Goal: Information Seeking & Learning: Learn about a topic

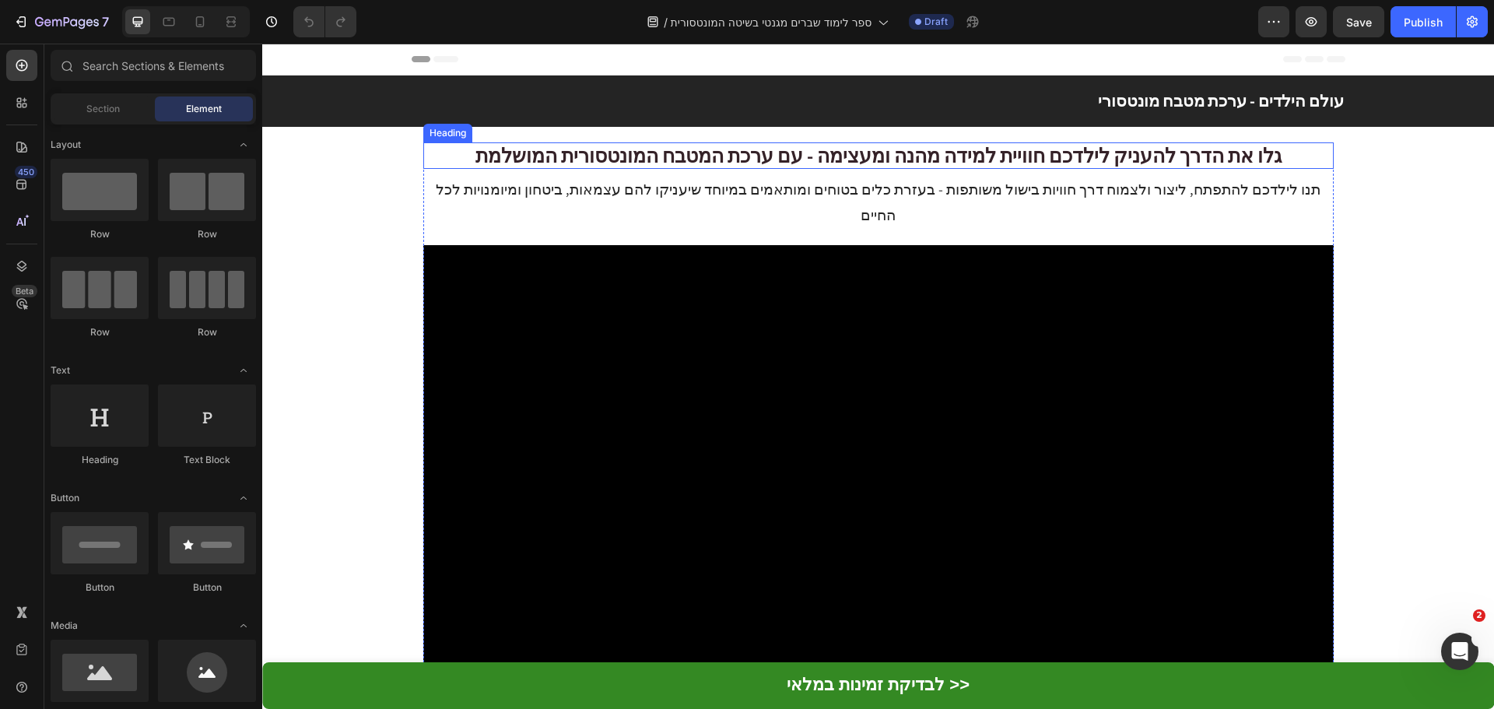
click at [831, 161] on span "גלו את הדרך להעניק לילדכם חוויית למידה מהנה ומעצימה - עם ערכת המטבח המונטסורית …" at bounding box center [879, 155] width 806 height 26
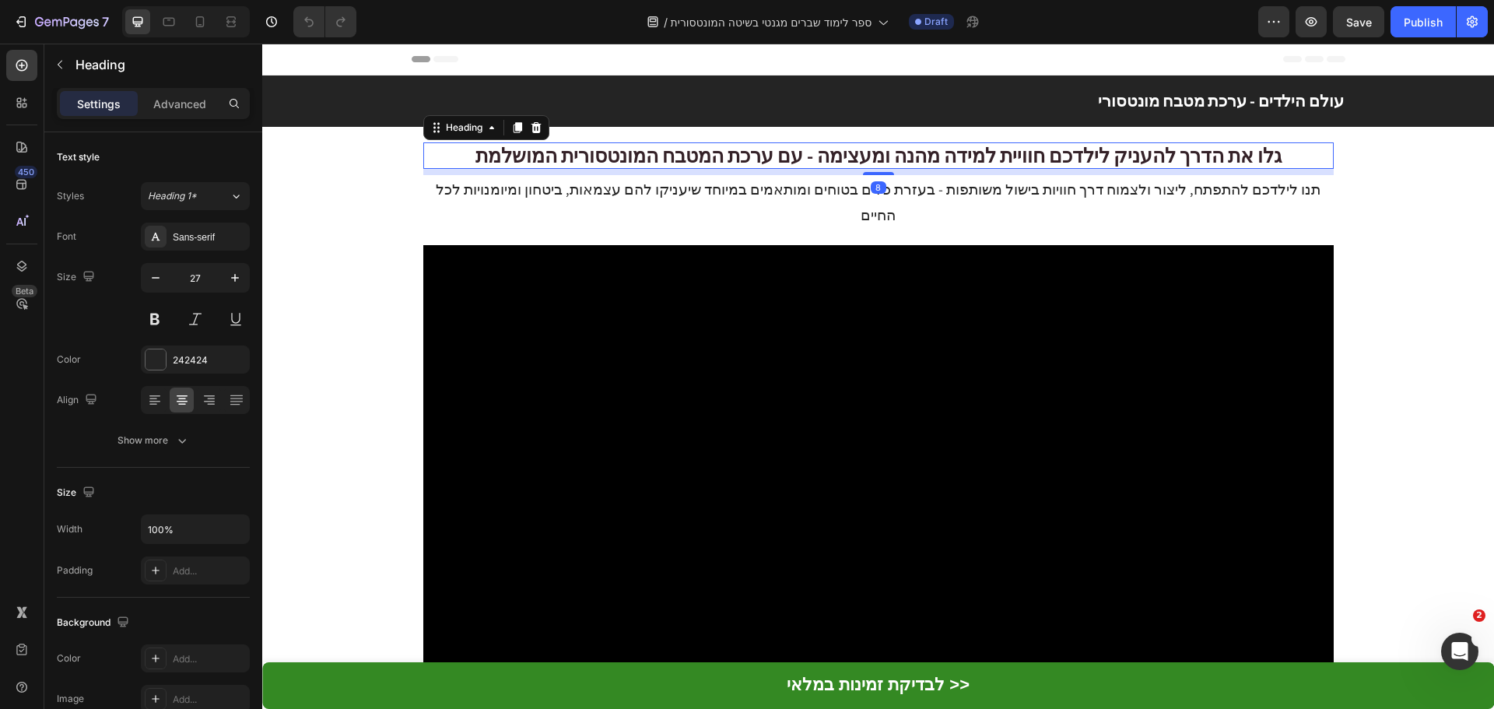
click at [831, 161] on span "גלו את הדרך להעניק לילדכם חוויית למידה מהנה ומעצימה - עם ערכת המטבח המונטסורית …" at bounding box center [879, 155] width 806 height 26
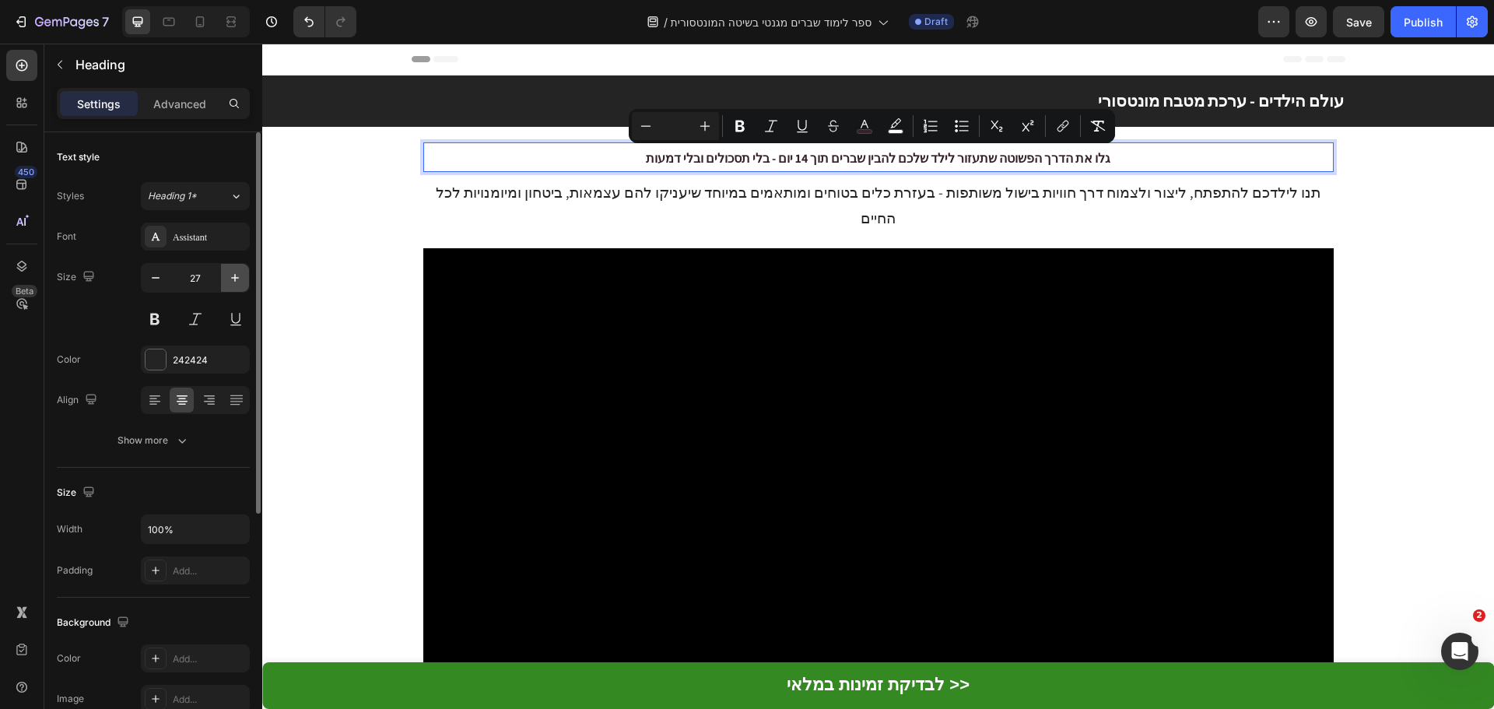
click at [228, 274] on icon "button" at bounding box center [235, 278] width 16 height 16
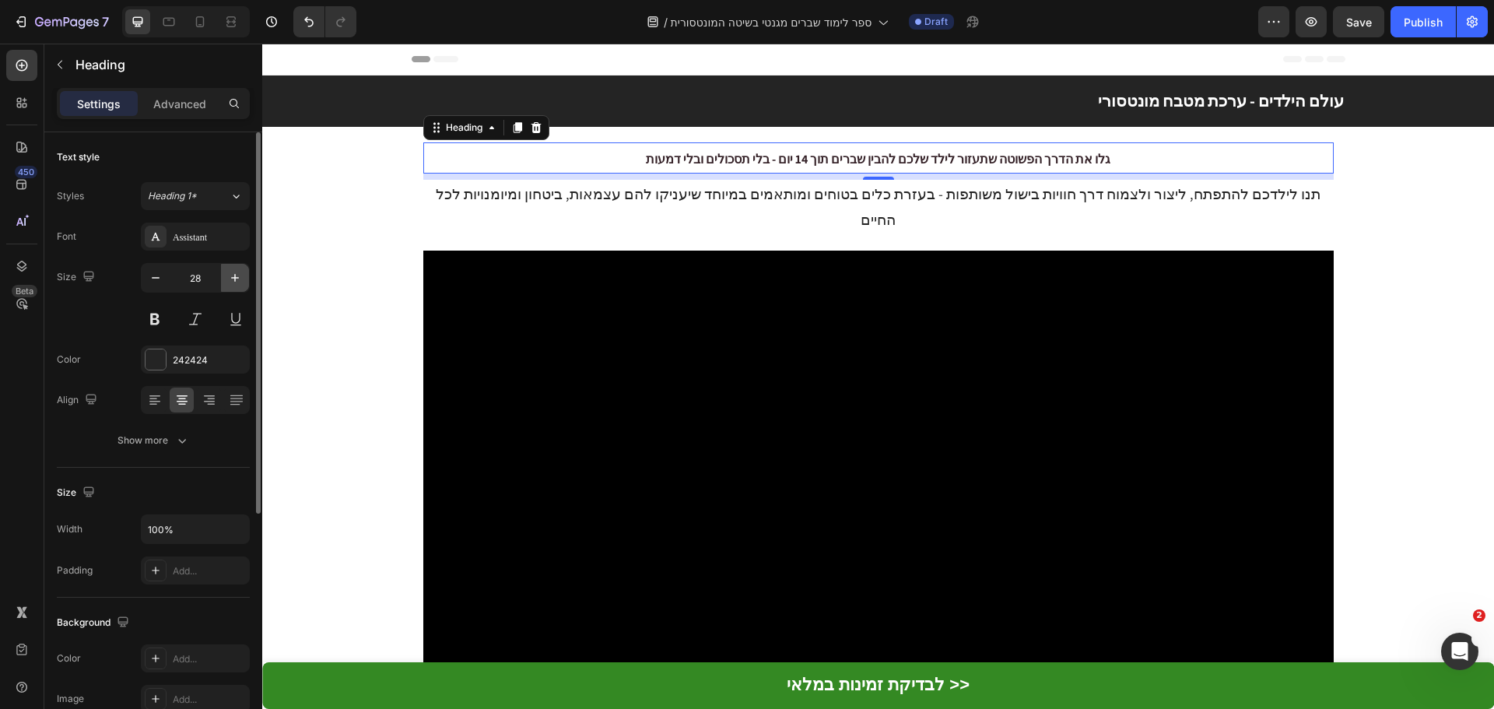
click at [230, 274] on icon "button" at bounding box center [235, 278] width 16 height 16
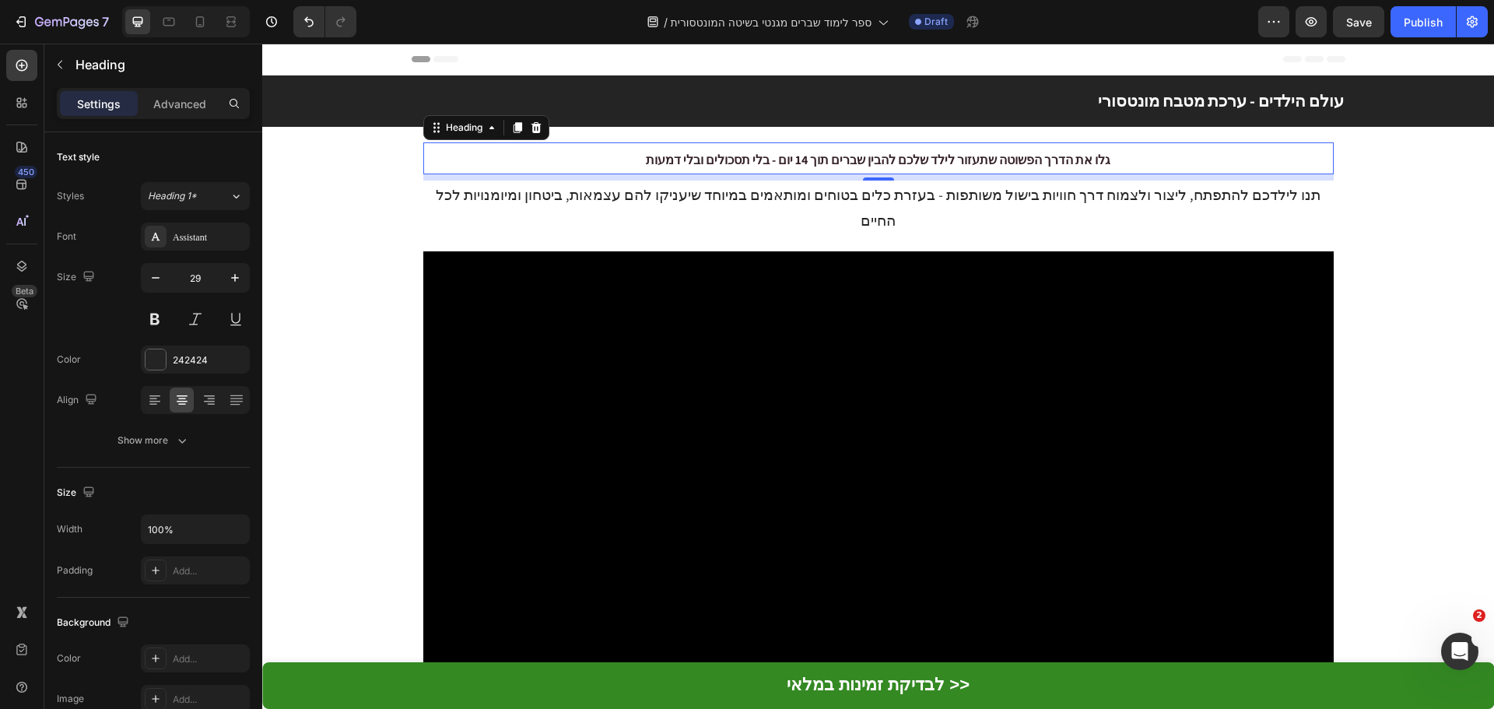
click at [700, 156] on span "גלו את הדרך הפשוטה שתעזור לילד שלכם להבין שברים תוך 14 יום - בלי תסכולים ובלי ד…" at bounding box center [878, 160] width 465 height 16
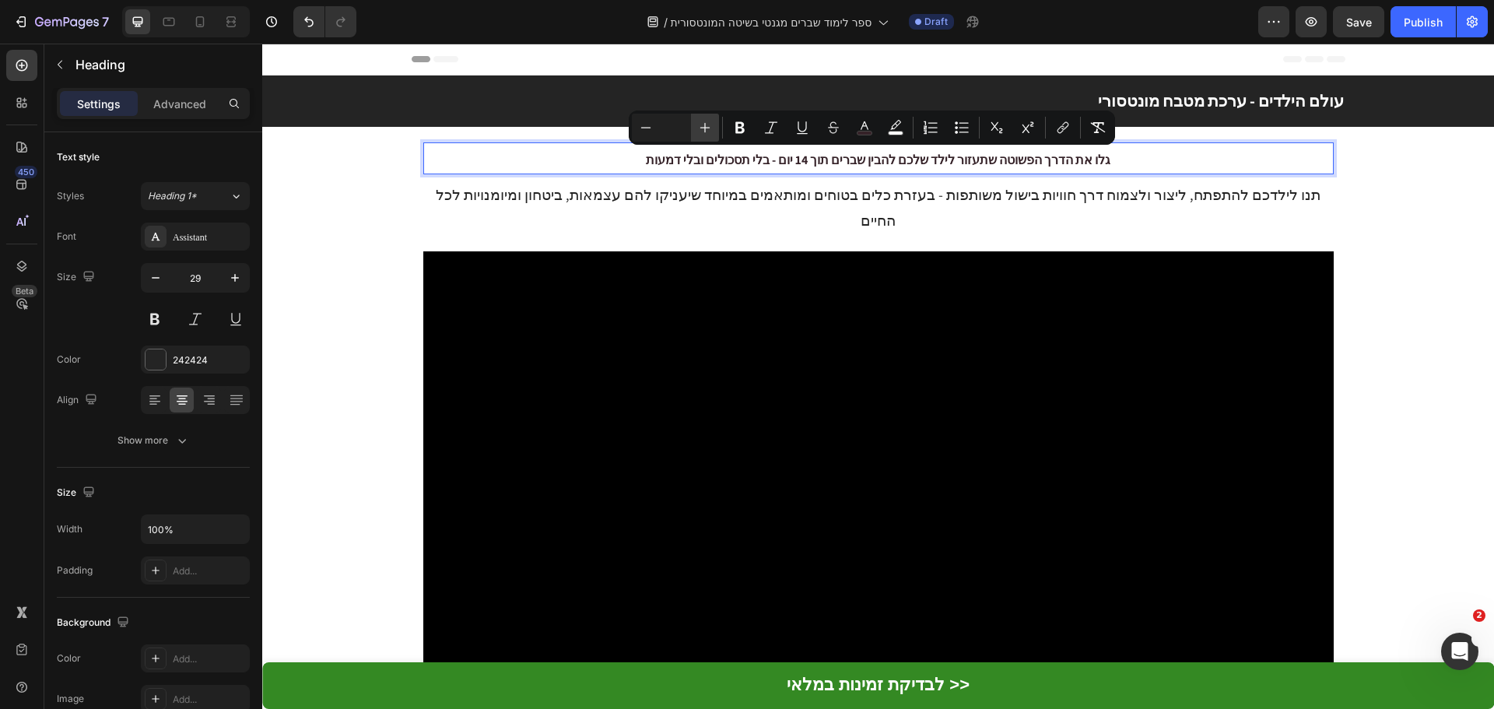
click at [704, 128] on icon "Editor contextual toolbar" at bounding box center [705, 128] width 16 height 16
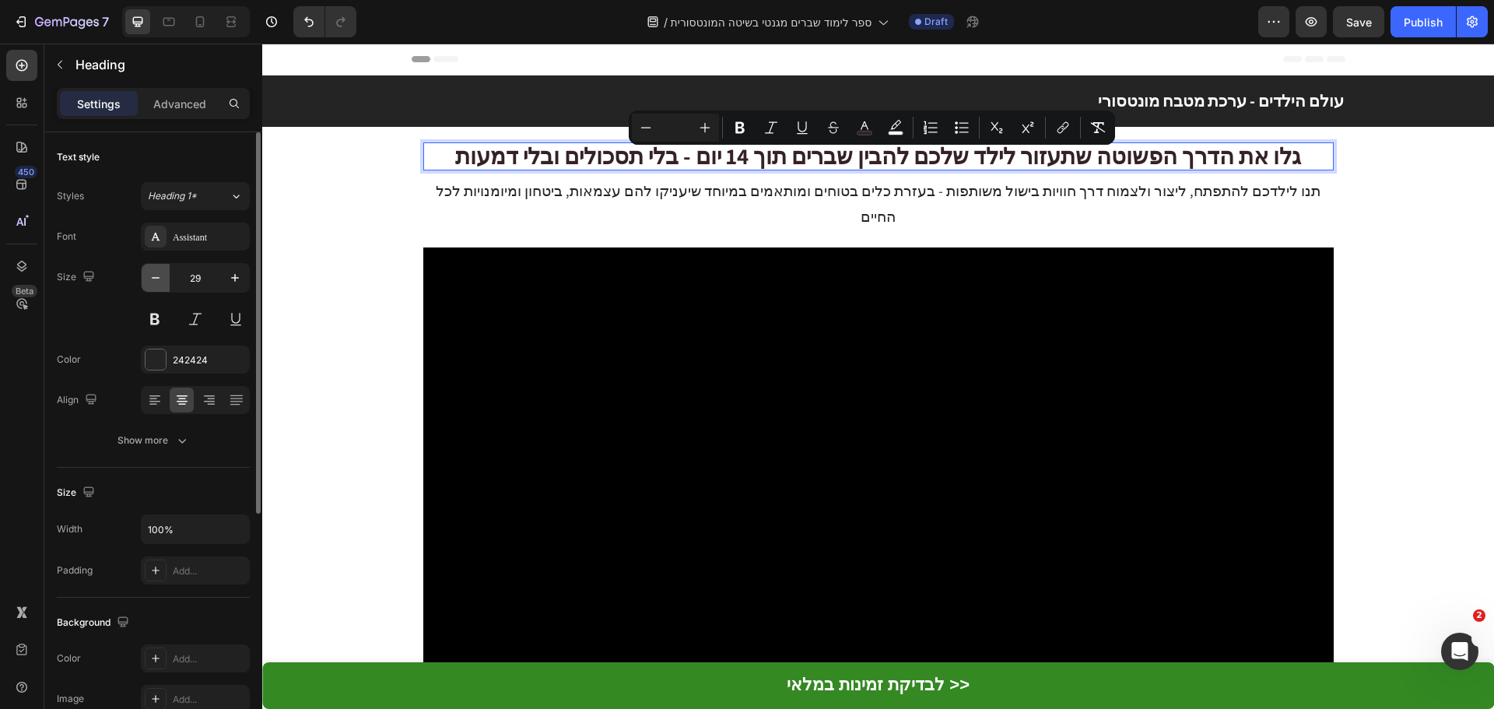
click at [153, 276] on icon "button" at bounding box center [156, 278] width 16 height 16
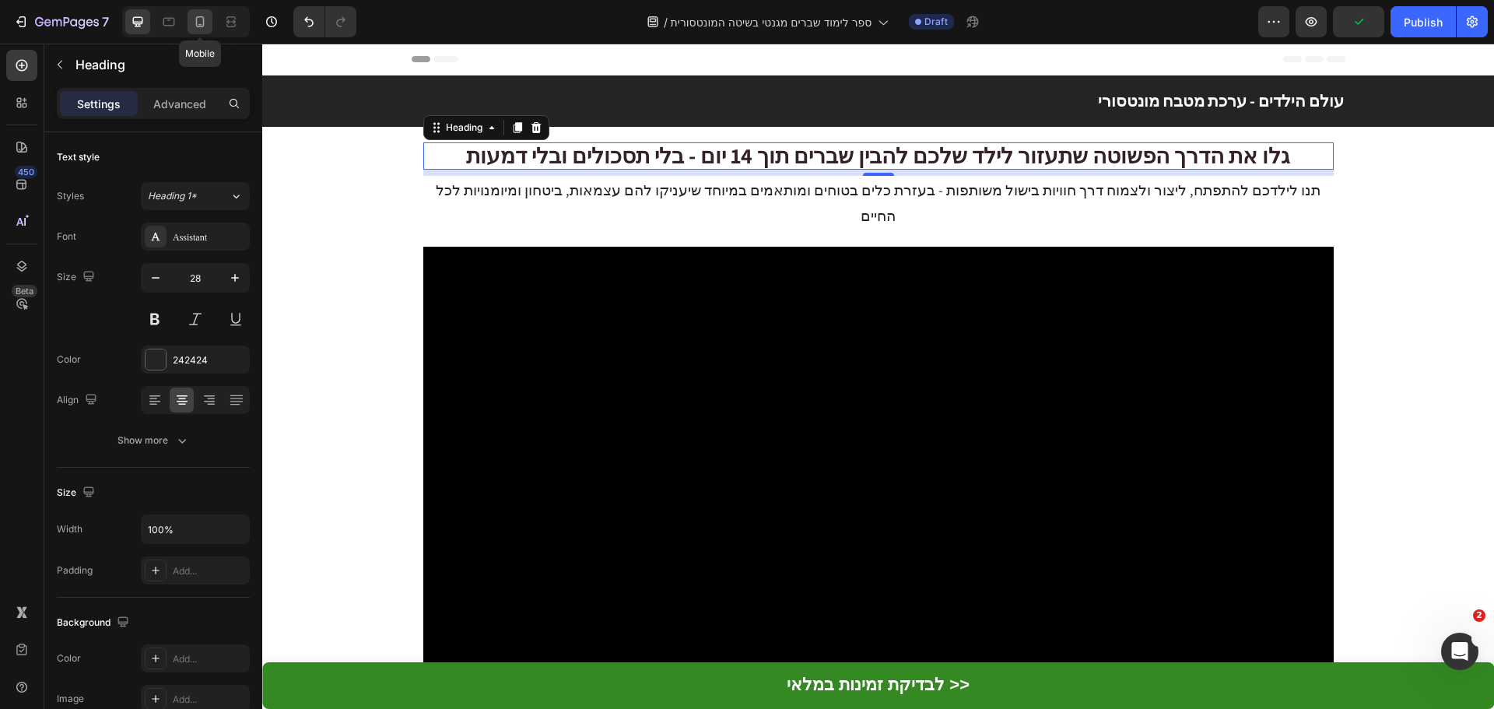
click at [199, 26] on icon at bounding box center [200, 21] width 9 height 11
type input "30"
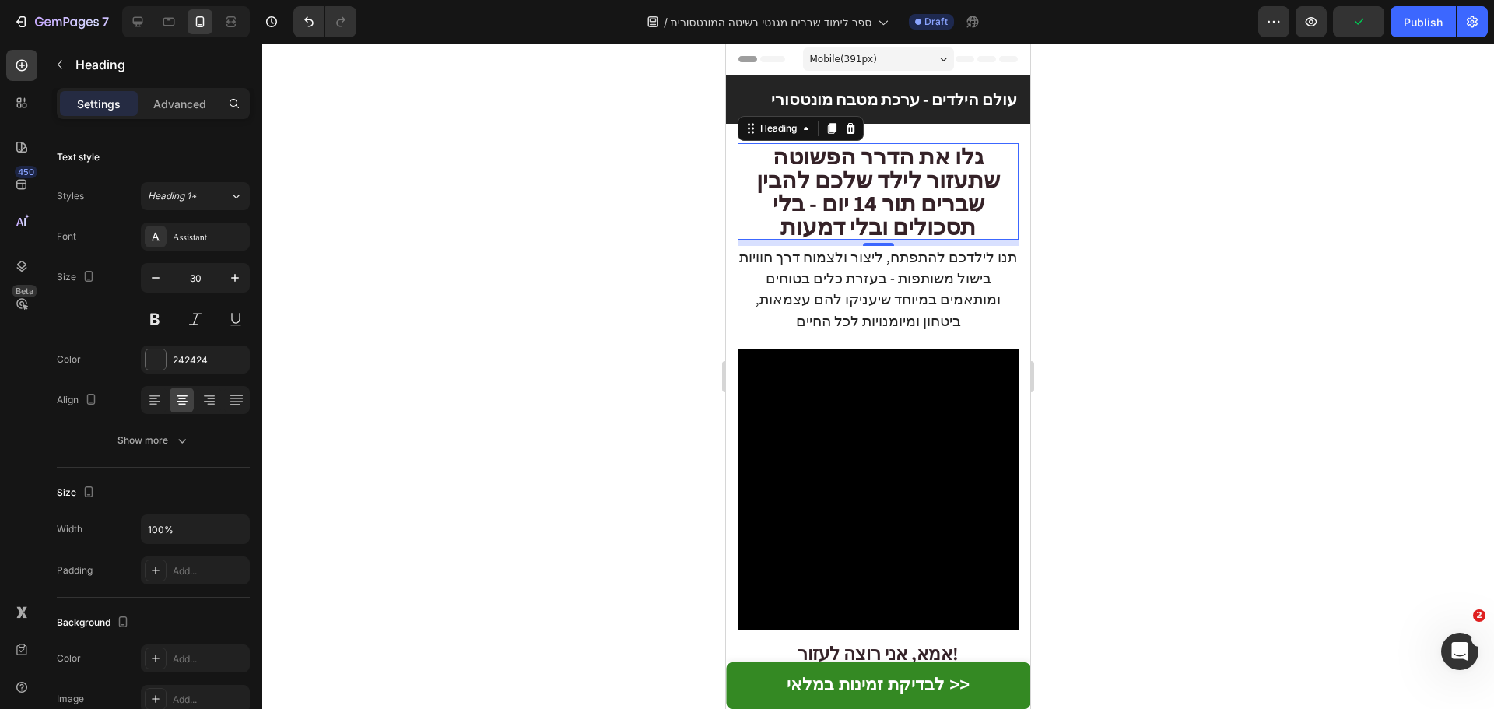
scroll to position [45, 0]
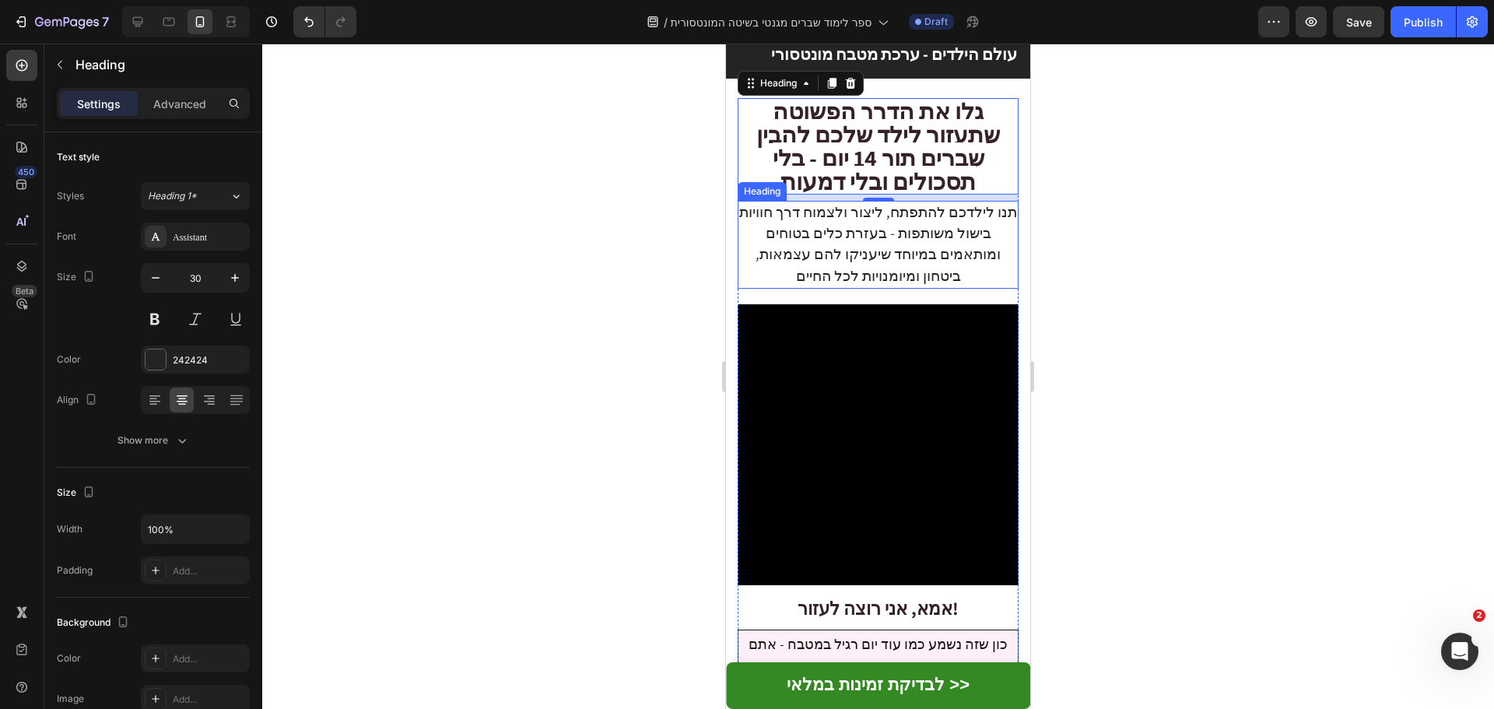
click at [926, 220] on span "תנו לילדכם להתפתח, ליצור ולצמוח דרך חוויות בישול משותפות - בעזרת כלים בטוחים ומ…" at bounding box center [878, 243] width 278 height 83
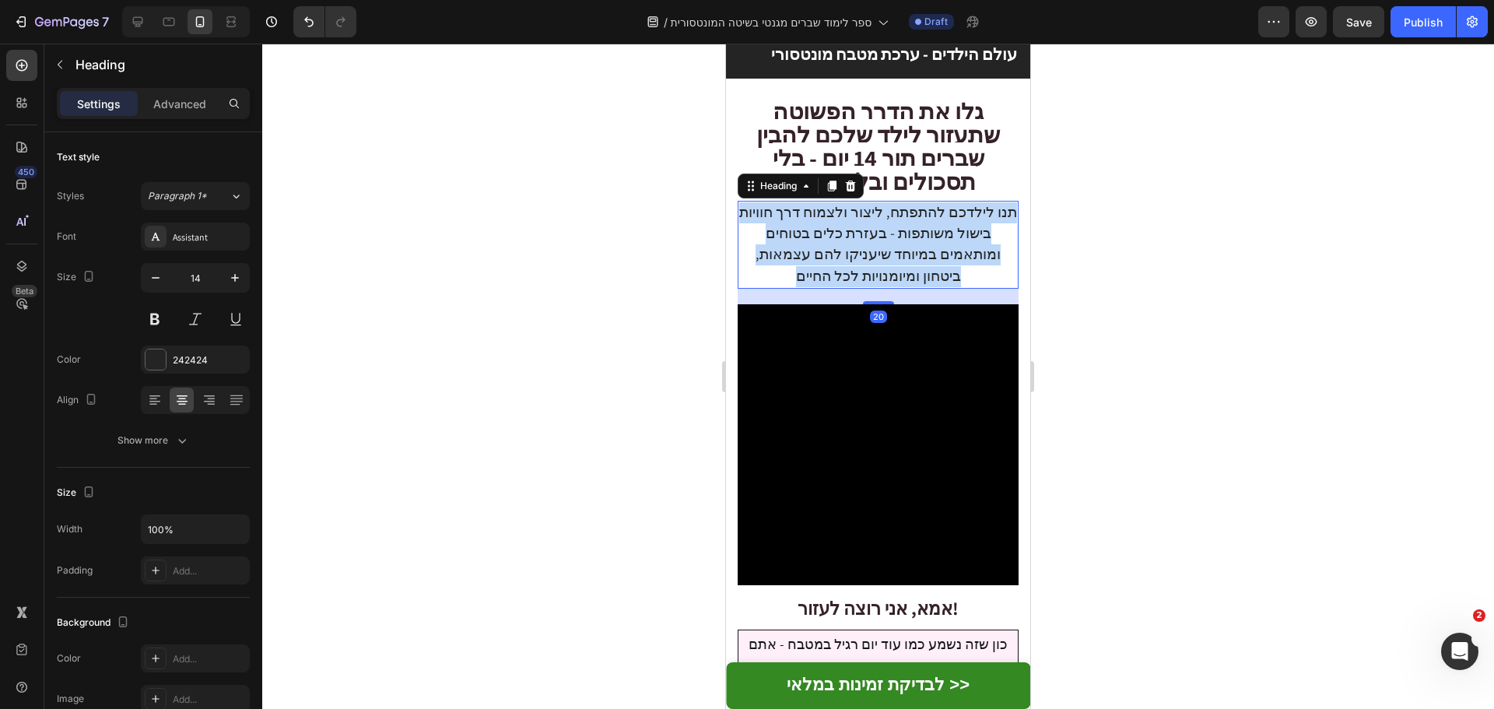
click at [926, 220] on span "תנו לילדכם להתפתח, ליצור ולצמוח דרך חוויות בישול משותפות - בעזרת כלים בטוחים ומ…" at bounding box center [878, 243] width 278 height 83
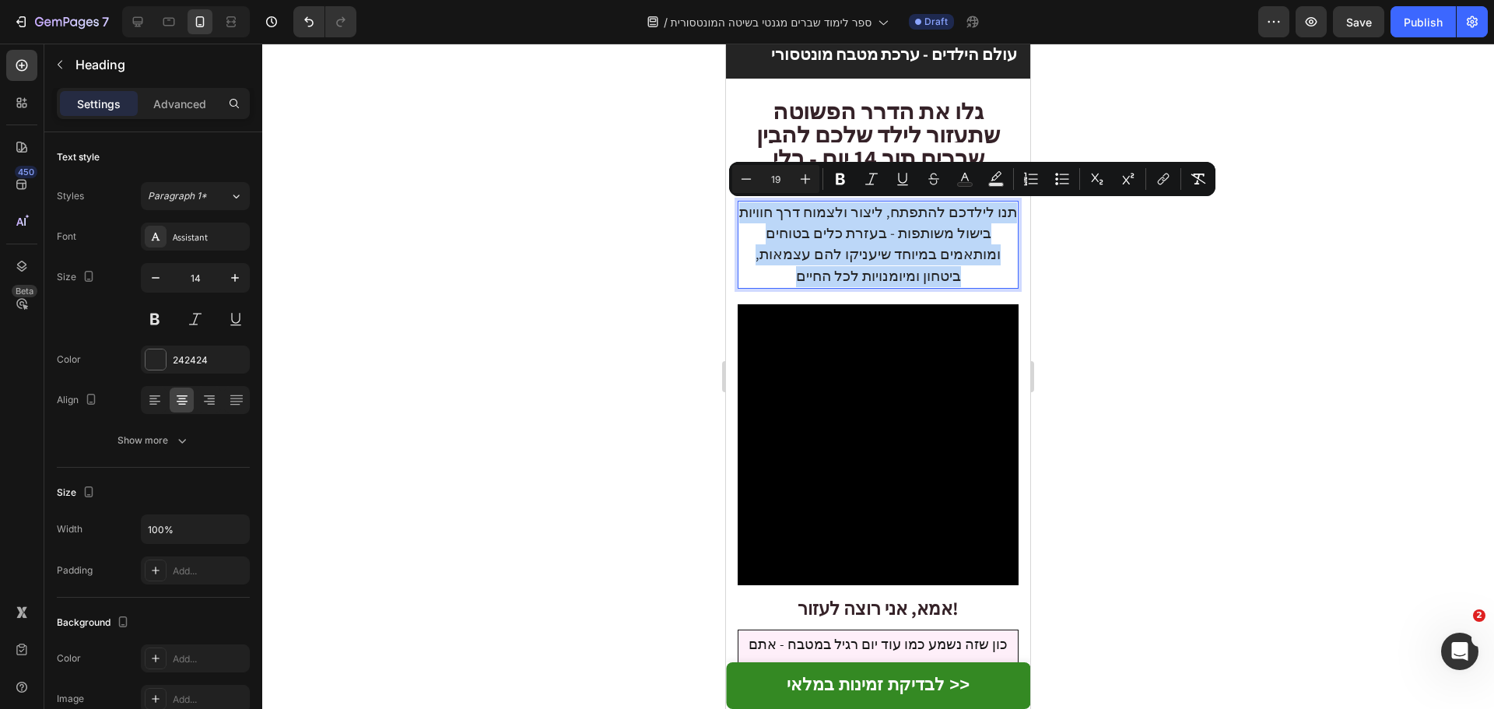
type input "14"
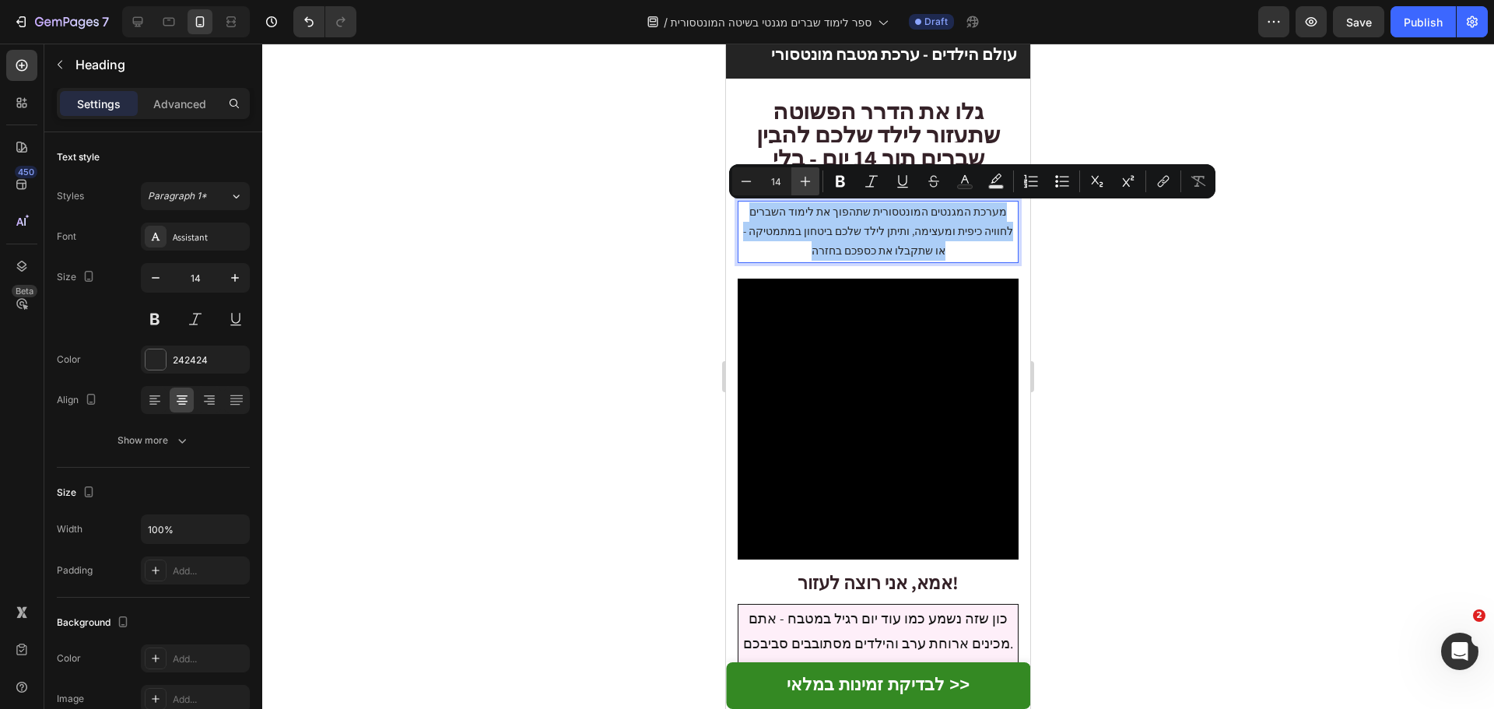
click at [796, 180] on button "Plus" at bounding box center [806, 181] width 28 height 28
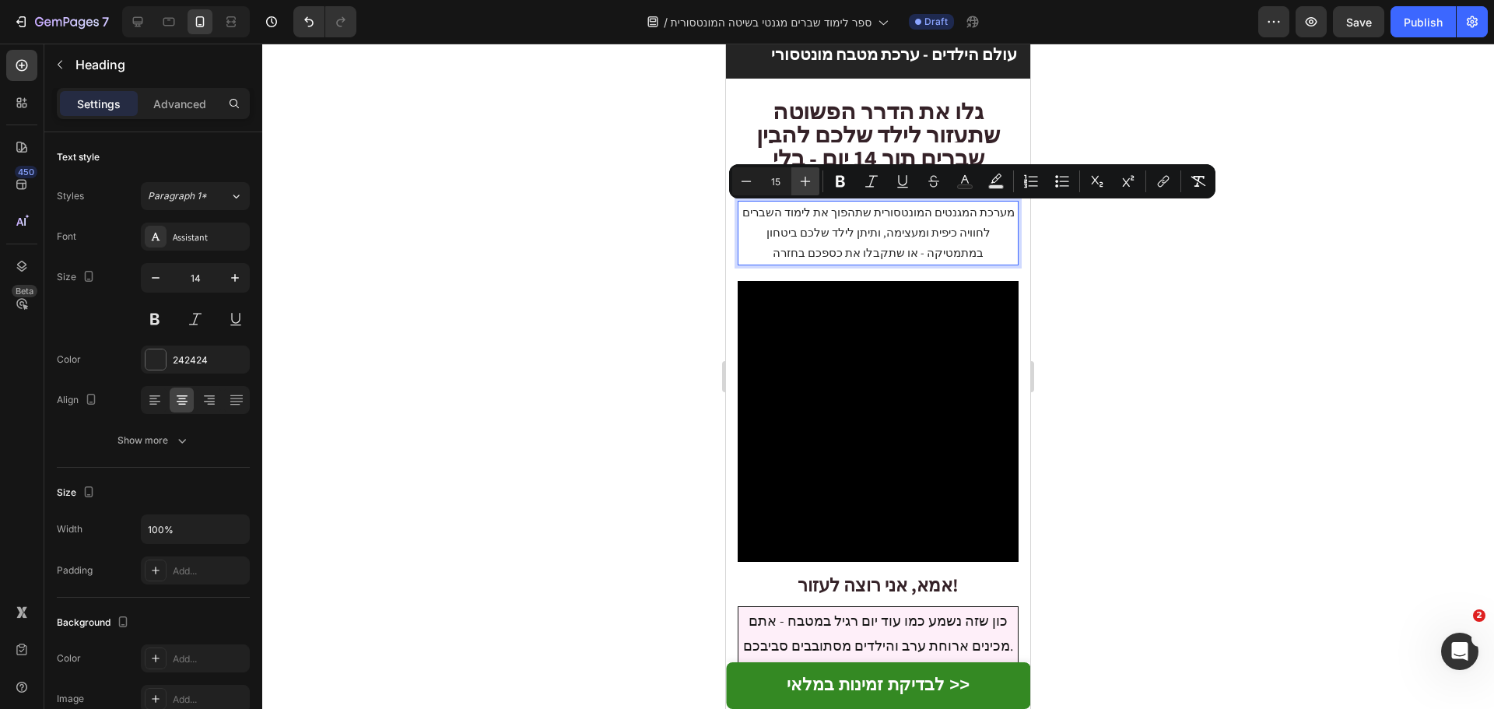
click at [806, 181] on icon "Editor contextual toolbar" at bounding box center [806, 182] width 10 height 10
click at [806, 180] on icon "Editor contextual toolbar" at bounding box center [806, 182] width 10 height 10
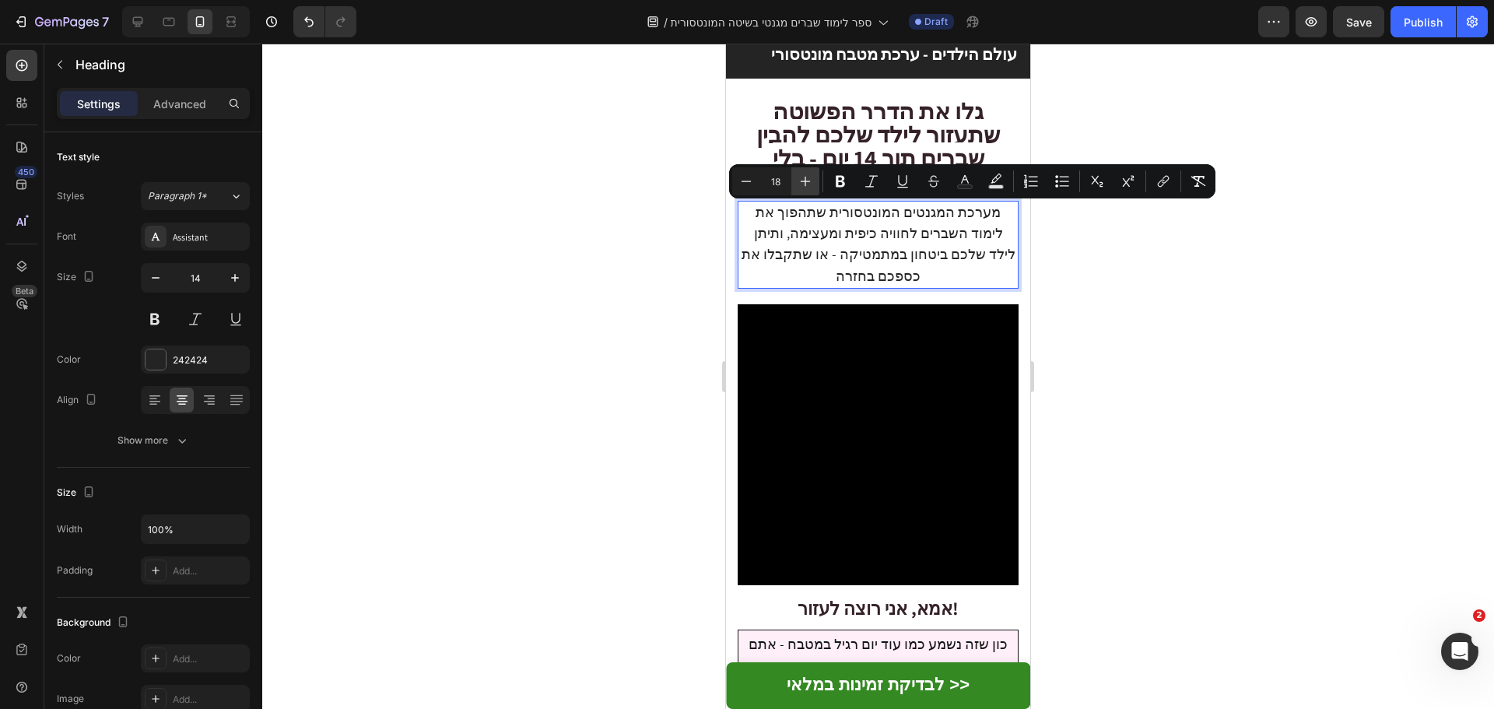
click at [806, 180] on icon "Editor contextual toolbar" at bounding box center [806, 182] width 10 height 10
type input "20"
click at [808, 276] on p "מערכת המגנטים המונטסורית שתהפוך את לימוד השברים לחוויה כיפית ומעצימה, ותיתן ליל…" at bounding box center [878, 244] width 278 height 85
